Goal: Information Seeking & Learning: Understand process/instructions

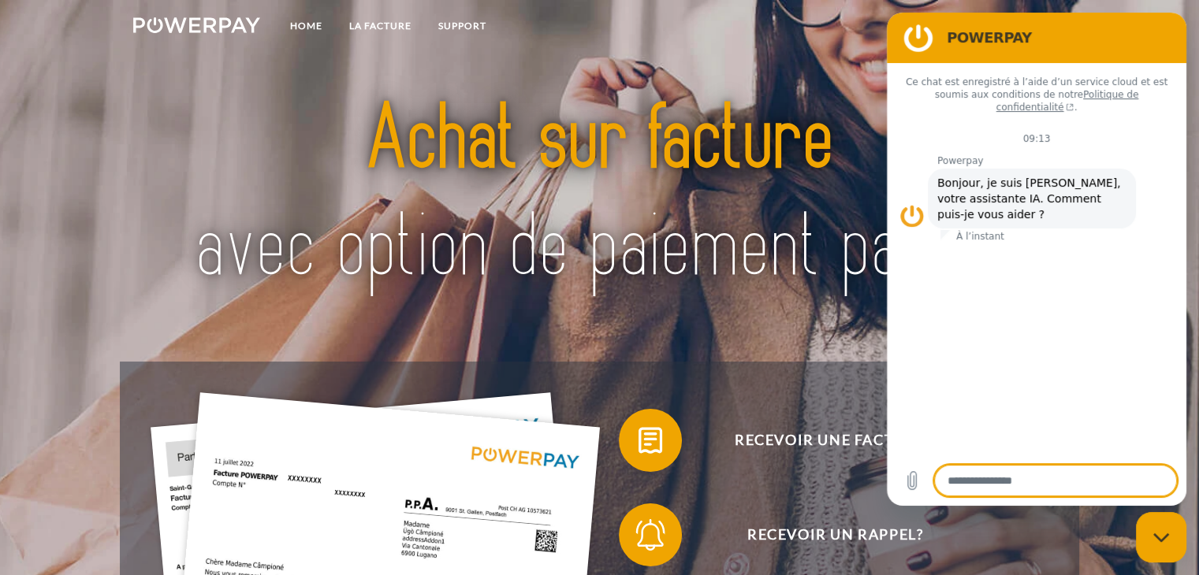
click at [911, 41] on figure at bounding box center [918, 38] width 32 height 32
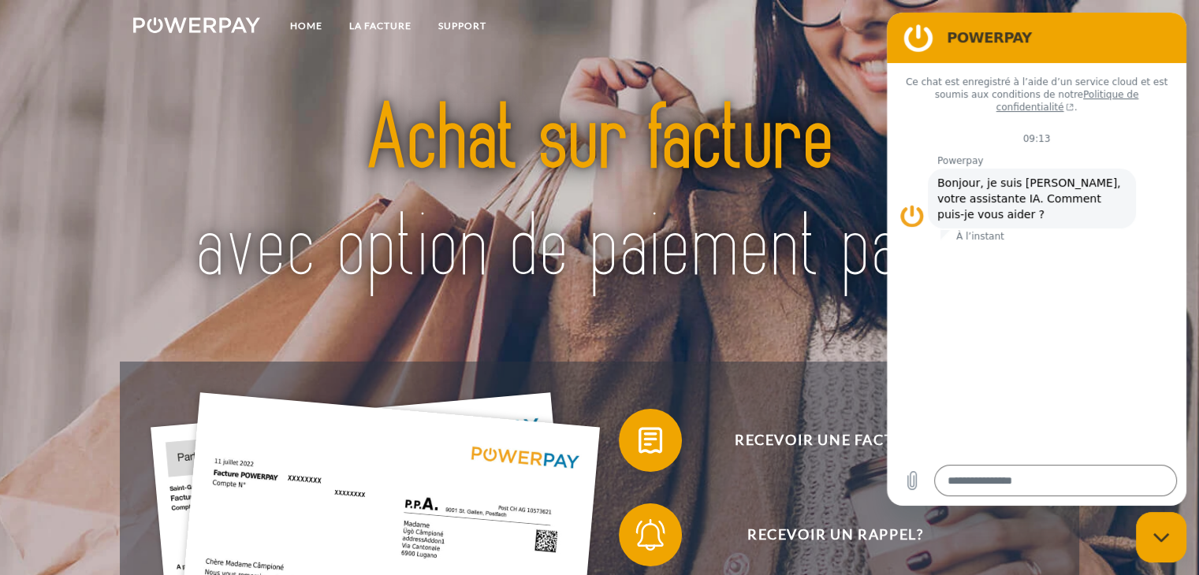
click at [662, 156] on img at bounding box center [599, 194] width 840 height 273
click at [359, 29] on link "LA FACTURE" at bounding box center [380, 26] width 89 height 28
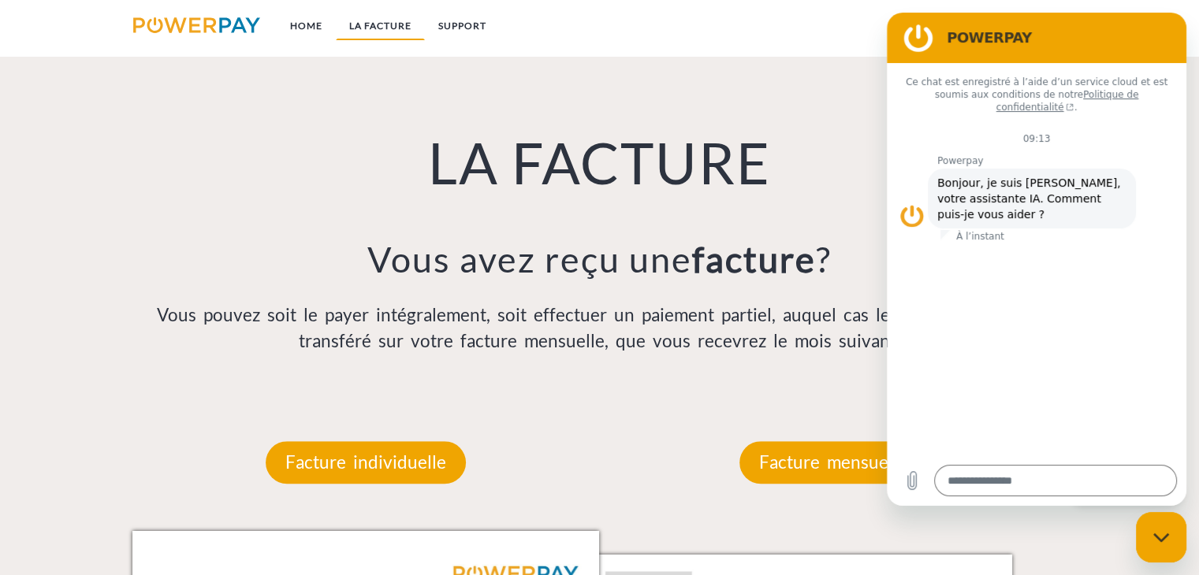
scroll to position [1103, 0]
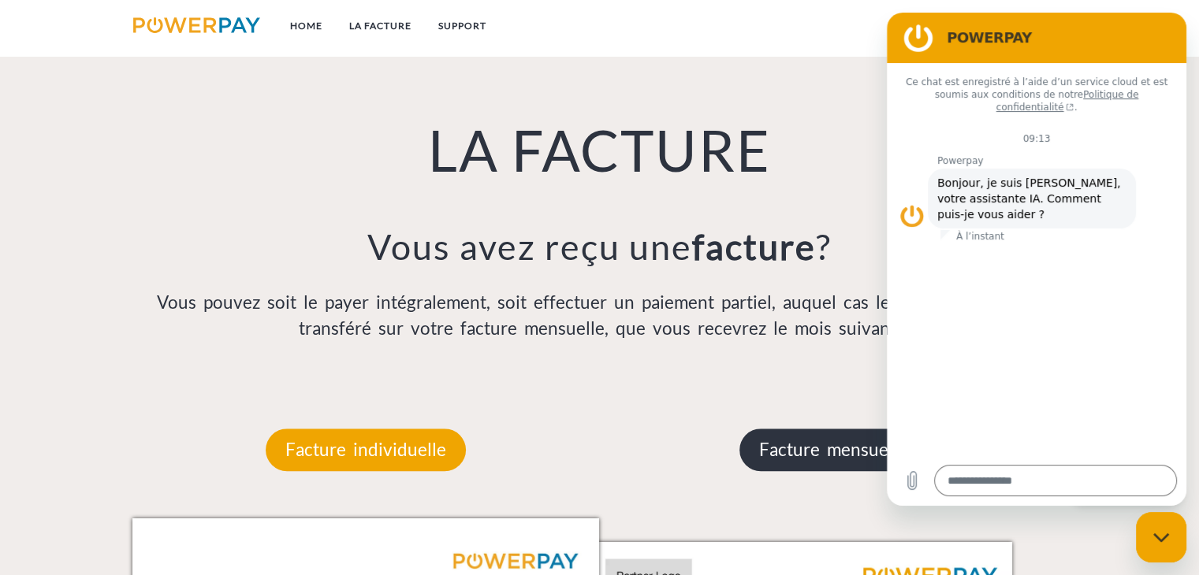
click at [832, 462] on p "Facture mensuelle" at bounding box center [833, 450] width 188 height 43
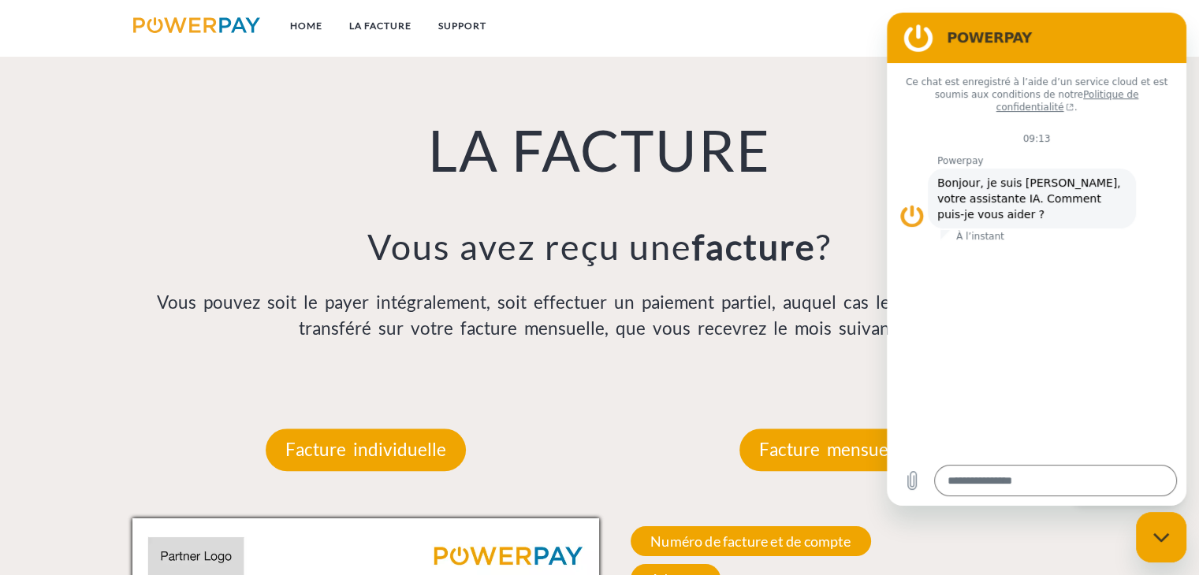
click at [1192, 39] on nav "Home LA FACTURE Support CG" at bounding box center [599, 28] width 1199 height 56
click at [1135, 29] on h2 "POWERPAY" at bounding box center [1059, 37] width 224 height 19
click at [778, 462] on p "Facture mensuelle" at bounding box center [833, 450] width 188 height 43
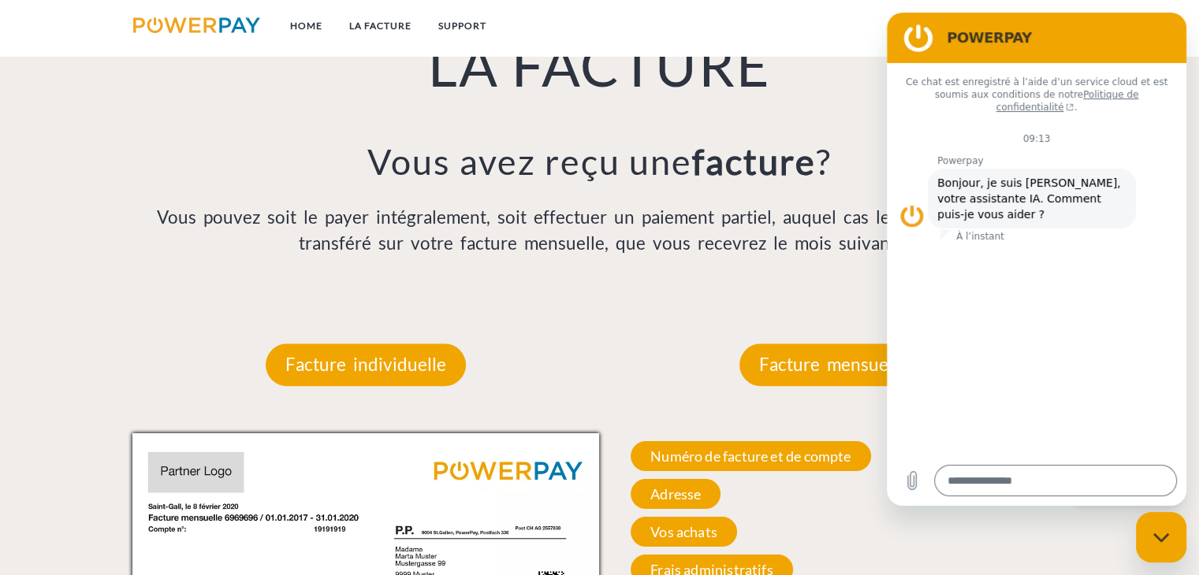
scroll to position [1340, 0]
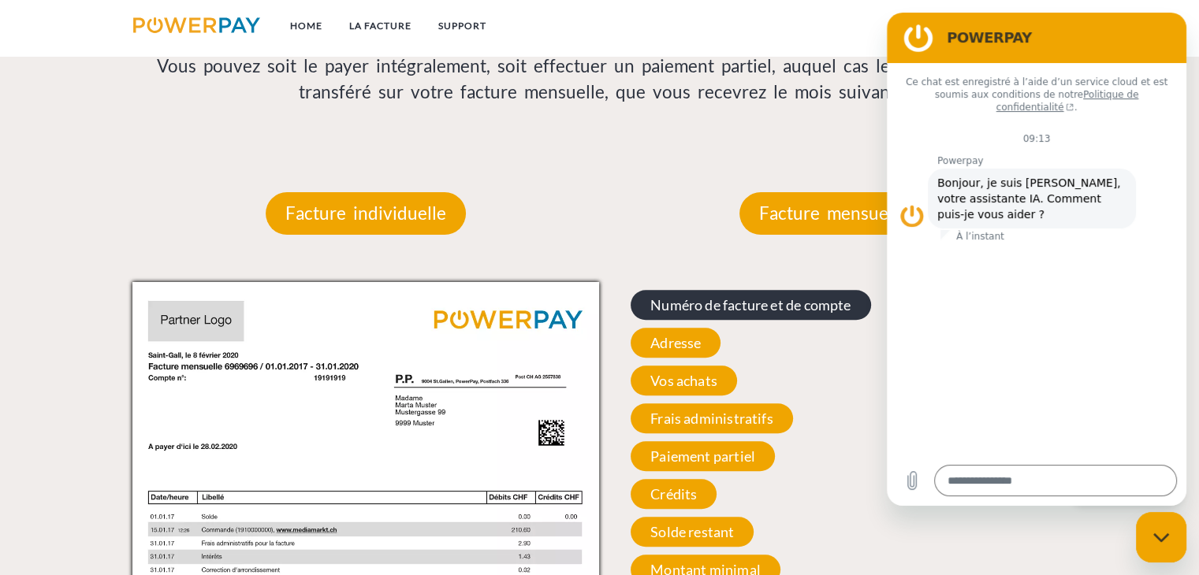
click at [700, 309] on span "Numéro de facture et de compte" at bounding box center [751, 305] width 240 height 30
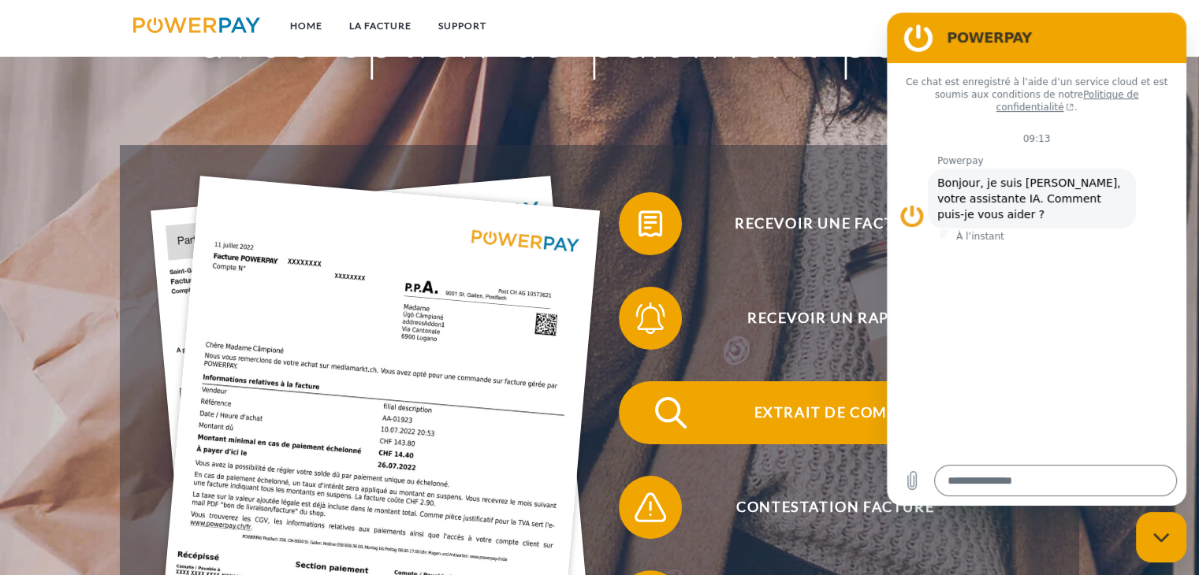
scroll to position [0, 0]
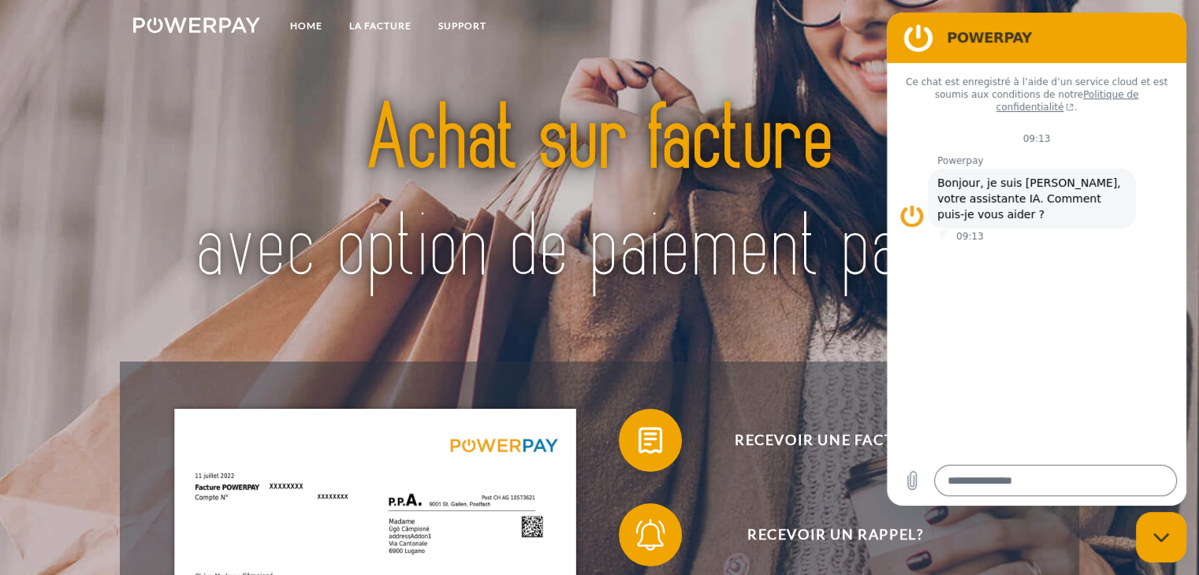
click at [1127, 32] on h2 "POWERPAY" at bounding box center [1059, 37] width 224 height 19
click at [913, 35] on figure at bounding box center [918, 38] width 32 height 32
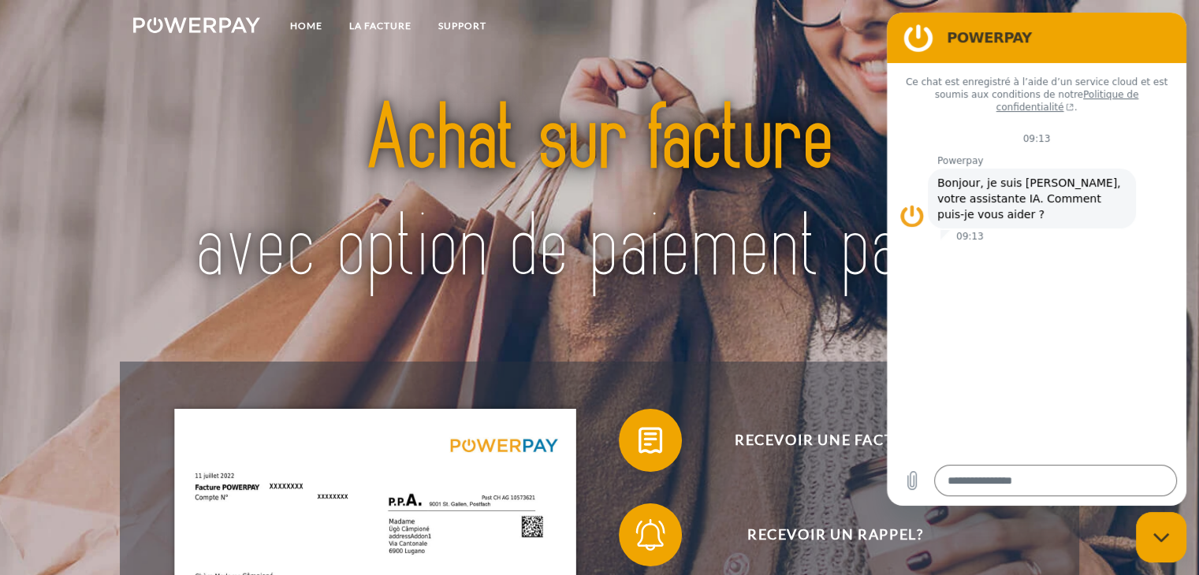
click at [911, 203] on figure at bounding box center [911, 215] width 25 height 25
click at [1080, 258] on div "Ce chat est enregistré à l’aide d’un service cloud et est soumis aux conditions…" at bounding box center [1037, 259] width 300 height 393
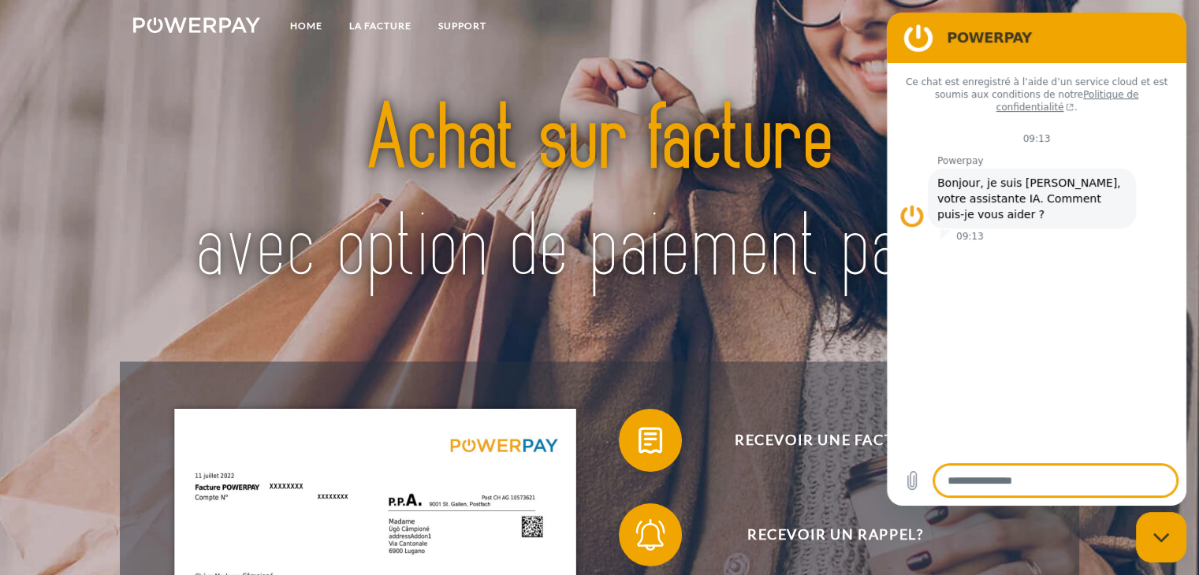
click at [1025, 469] on textarea at bounding box center [1055, 481] width 243 height 32
click at [1192, 31] on nav "Home LA FACTURE Support CG" at bounding box center [599, 28] width 1199 height 56
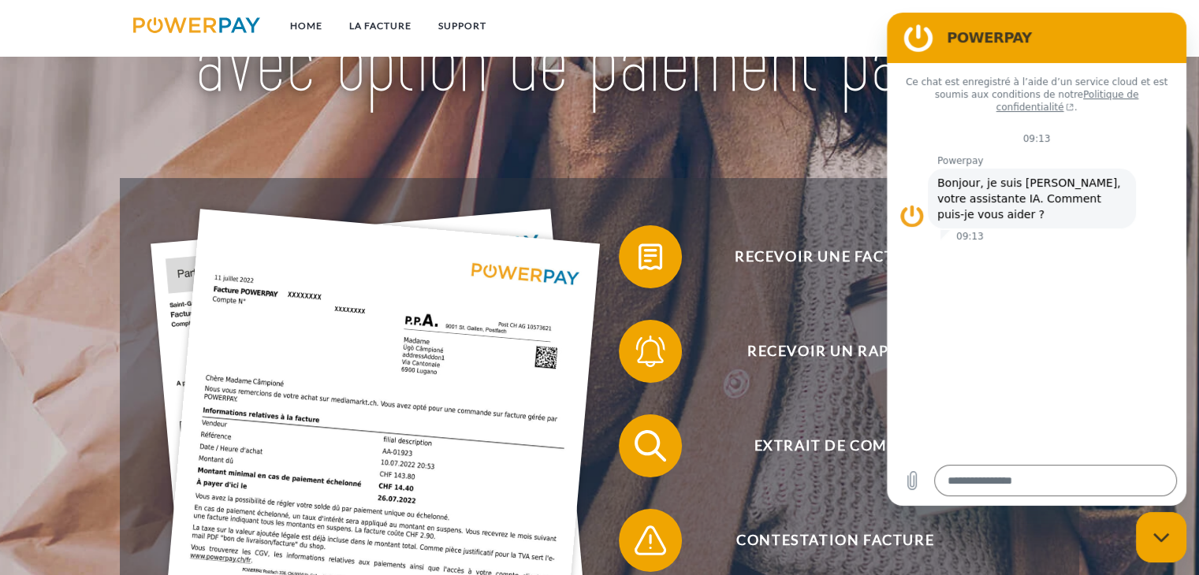
scroll to position [236, 0]
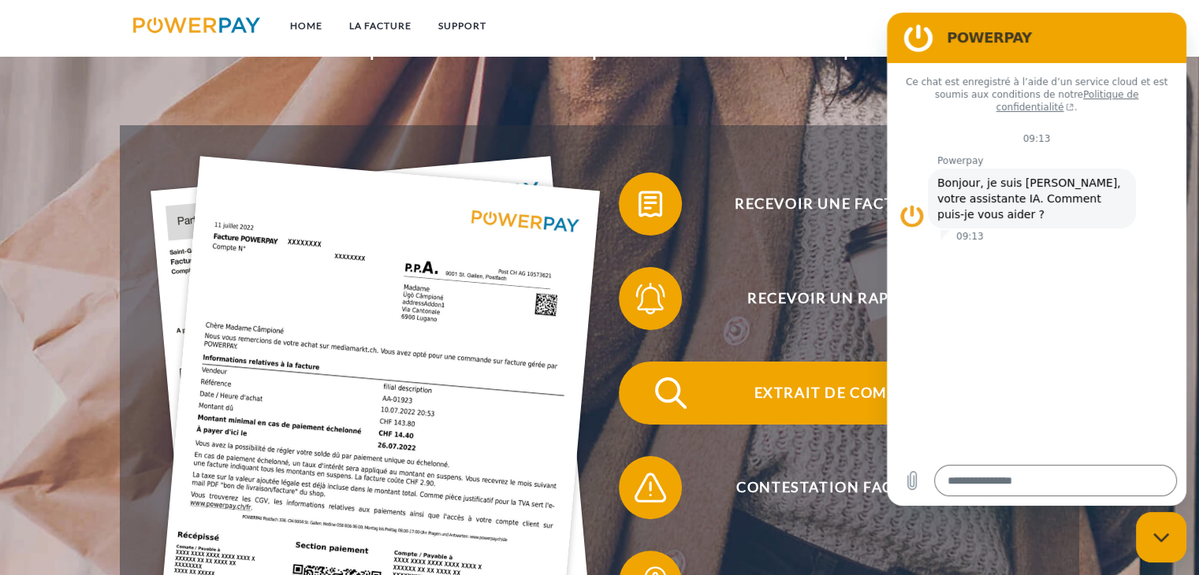
click at [801, 390] on span "Extrait de compte" at bounding box center [835, 393] width 386 height 63
